Goal: Transaction & Acquisition: Purchase product/service

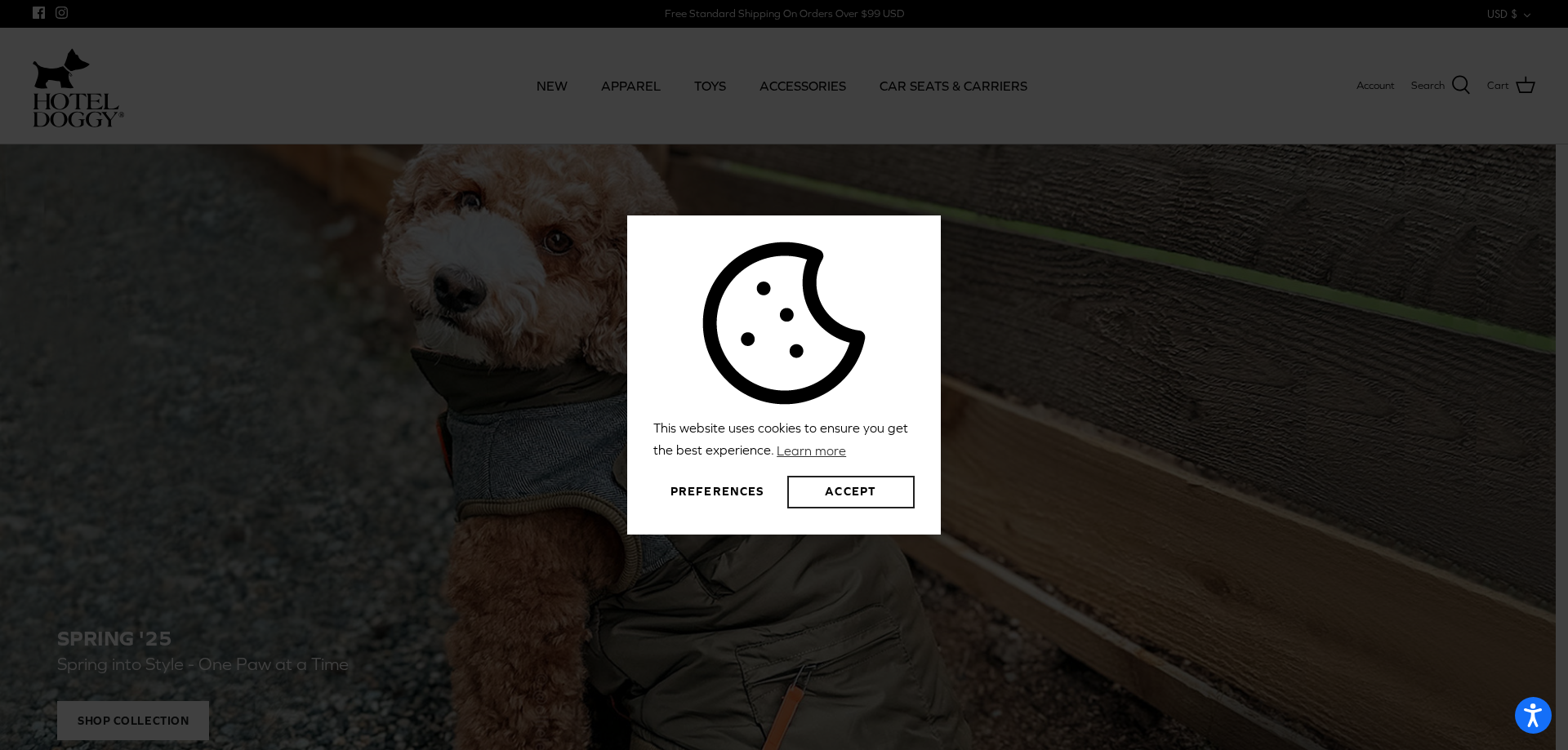
click at [828, 494] on button "Accept" at bounding box center [851, 492] width 127 height 33
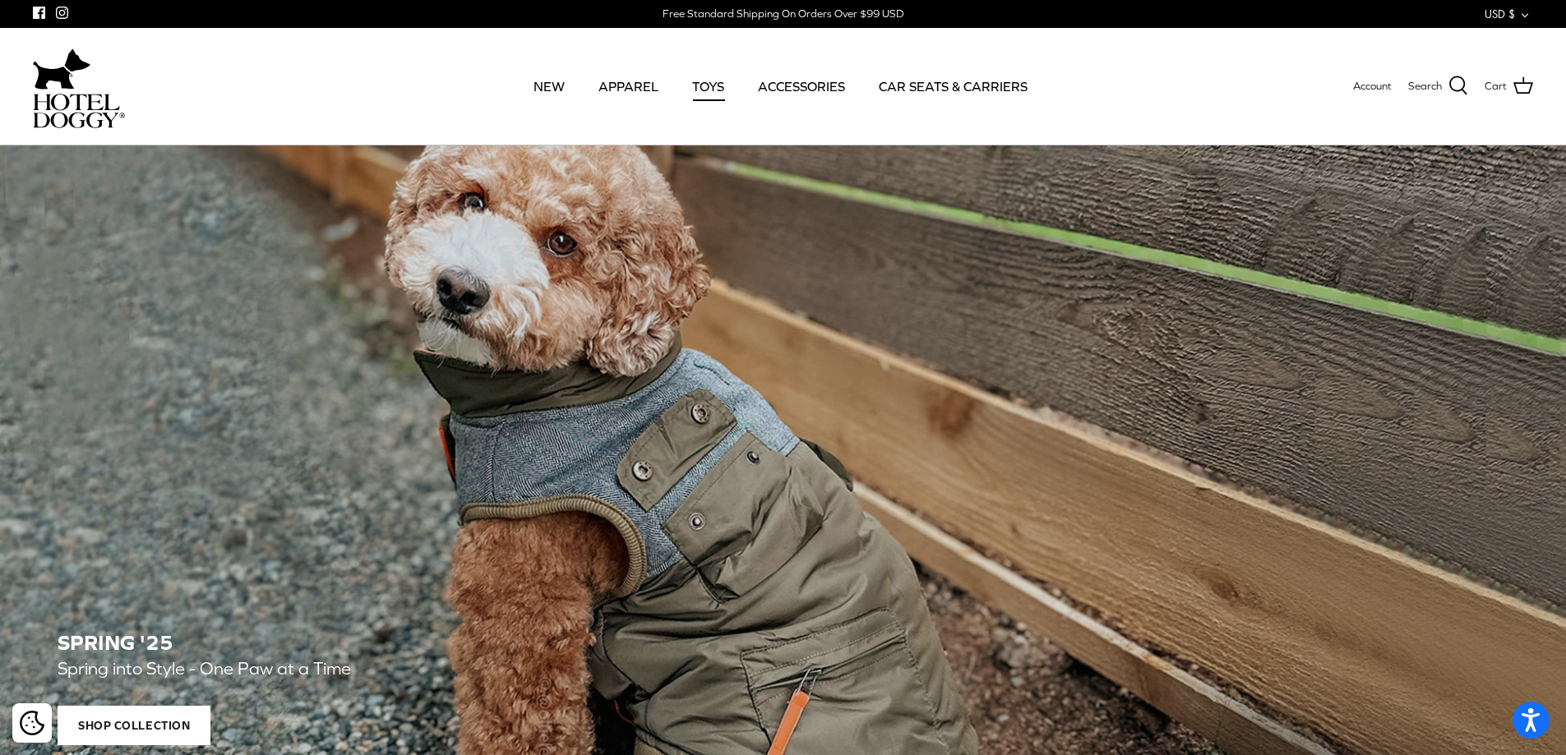
click at [699, 85] on link "TOYS" at bounding box center [708, 86] width 62 height 56
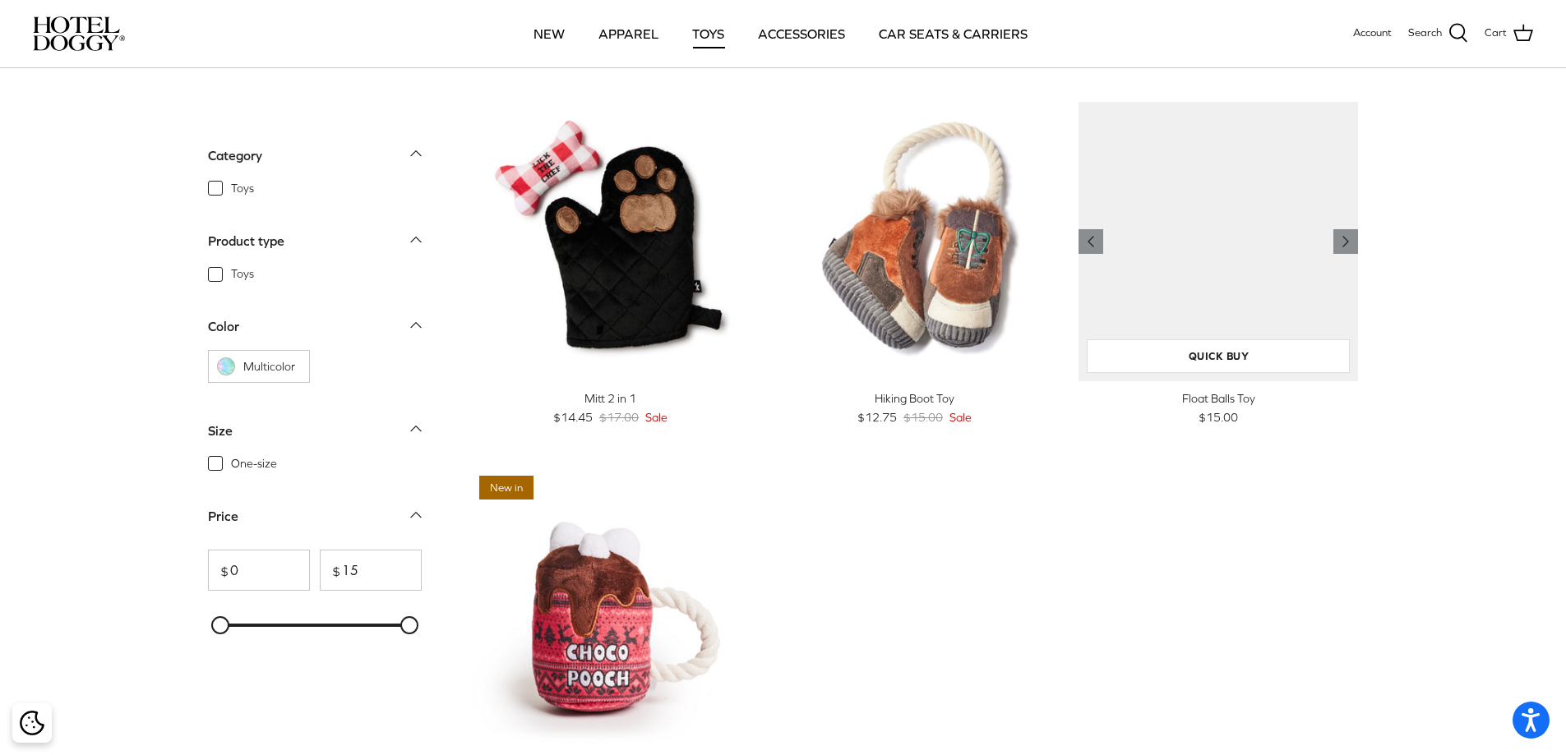
scroll to position [1562, 0]
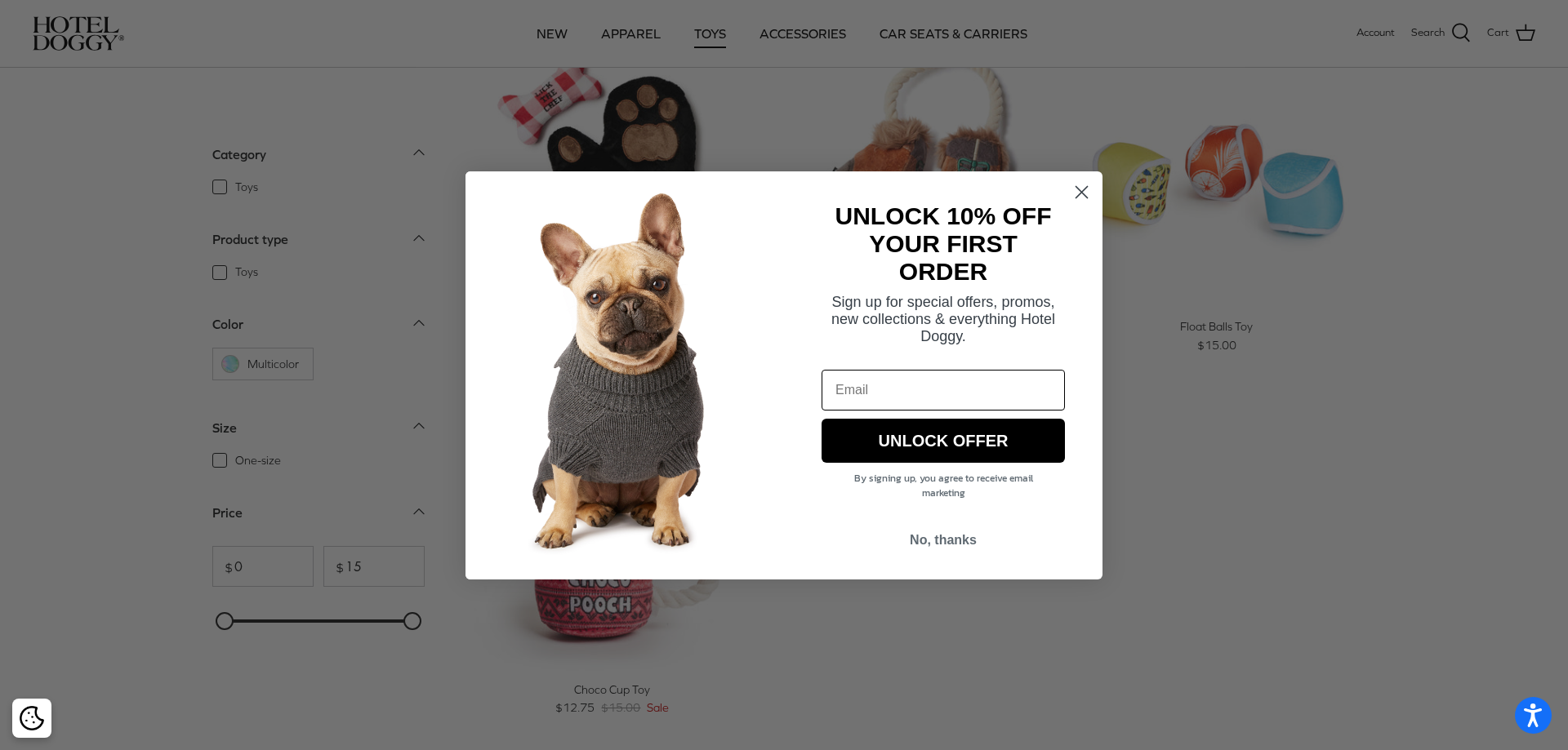
click at [1095, 188] on circle "Close dialog" at bounding box center [1081, 191] width 27 height 27
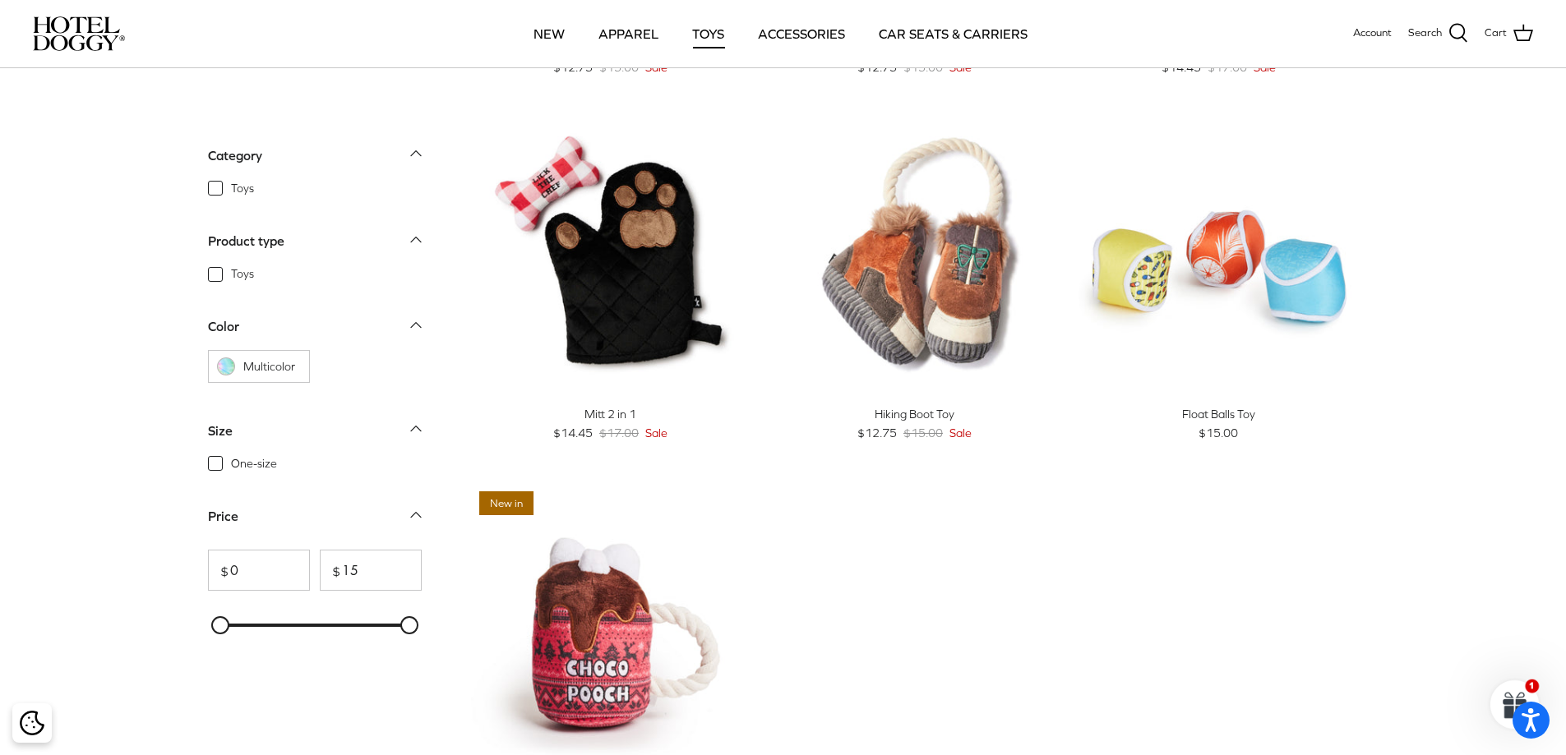
scroll to position [1315, 0]
